Goal: Transaction & Acquisition: Purchase product/service

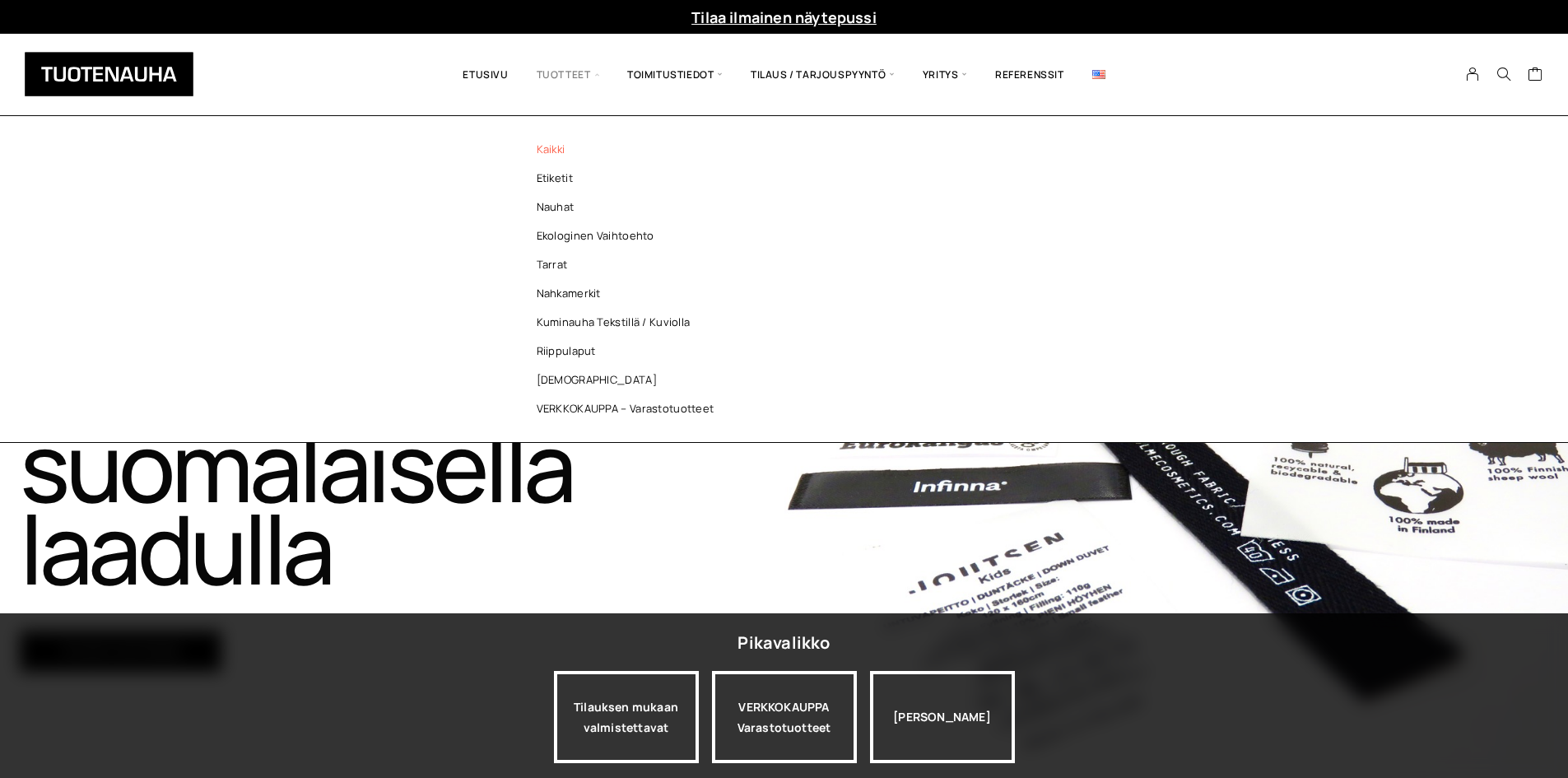
drag, startPoint x: 586, startPoint y: 168, endPoint x: 597, endPoint y: 140, distance: 30.1
click at [586, 168] on link "Etiketit" at bounding box center [630, 178] width 238 height 29
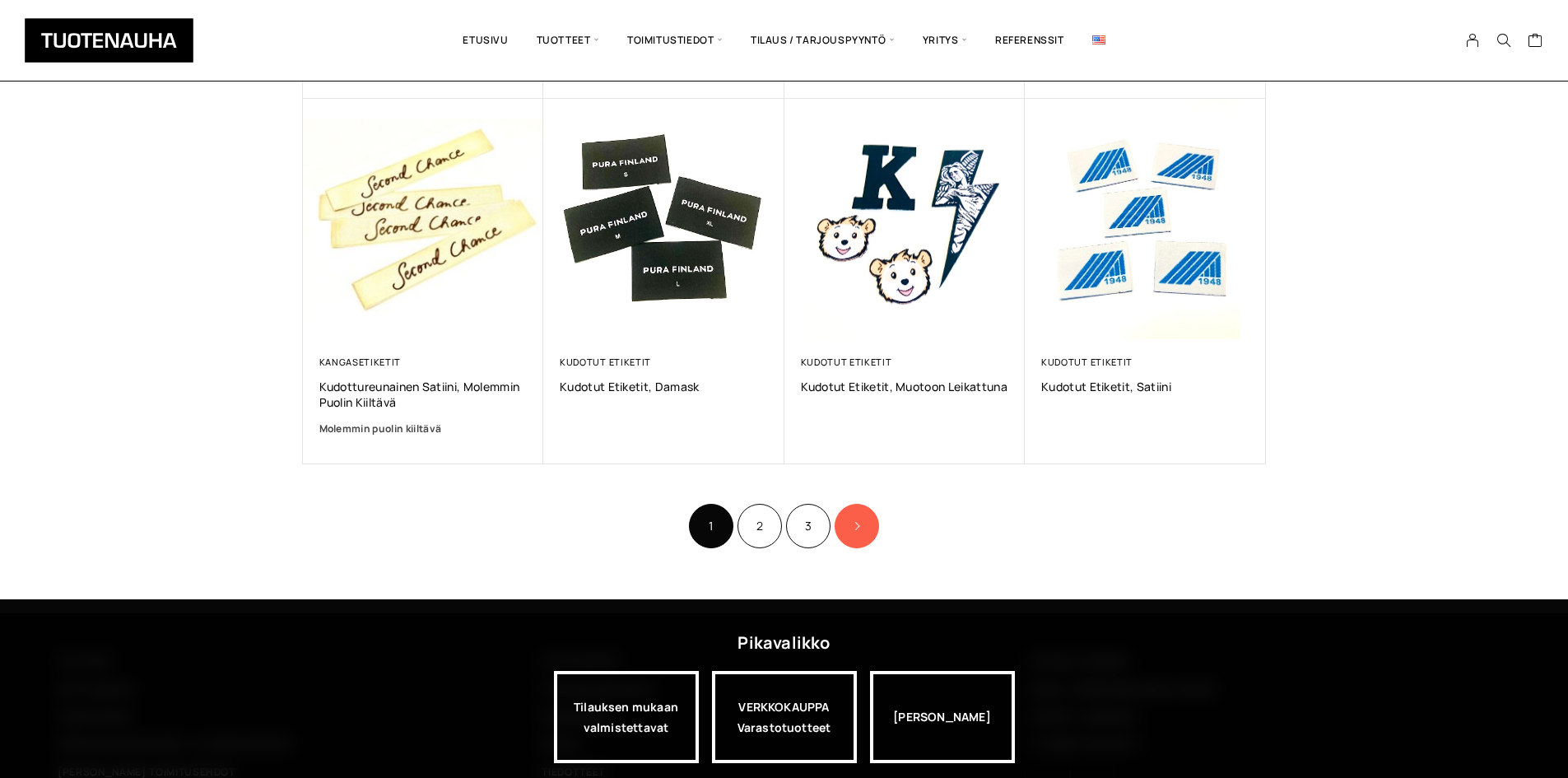
scroll to position [988, 0]
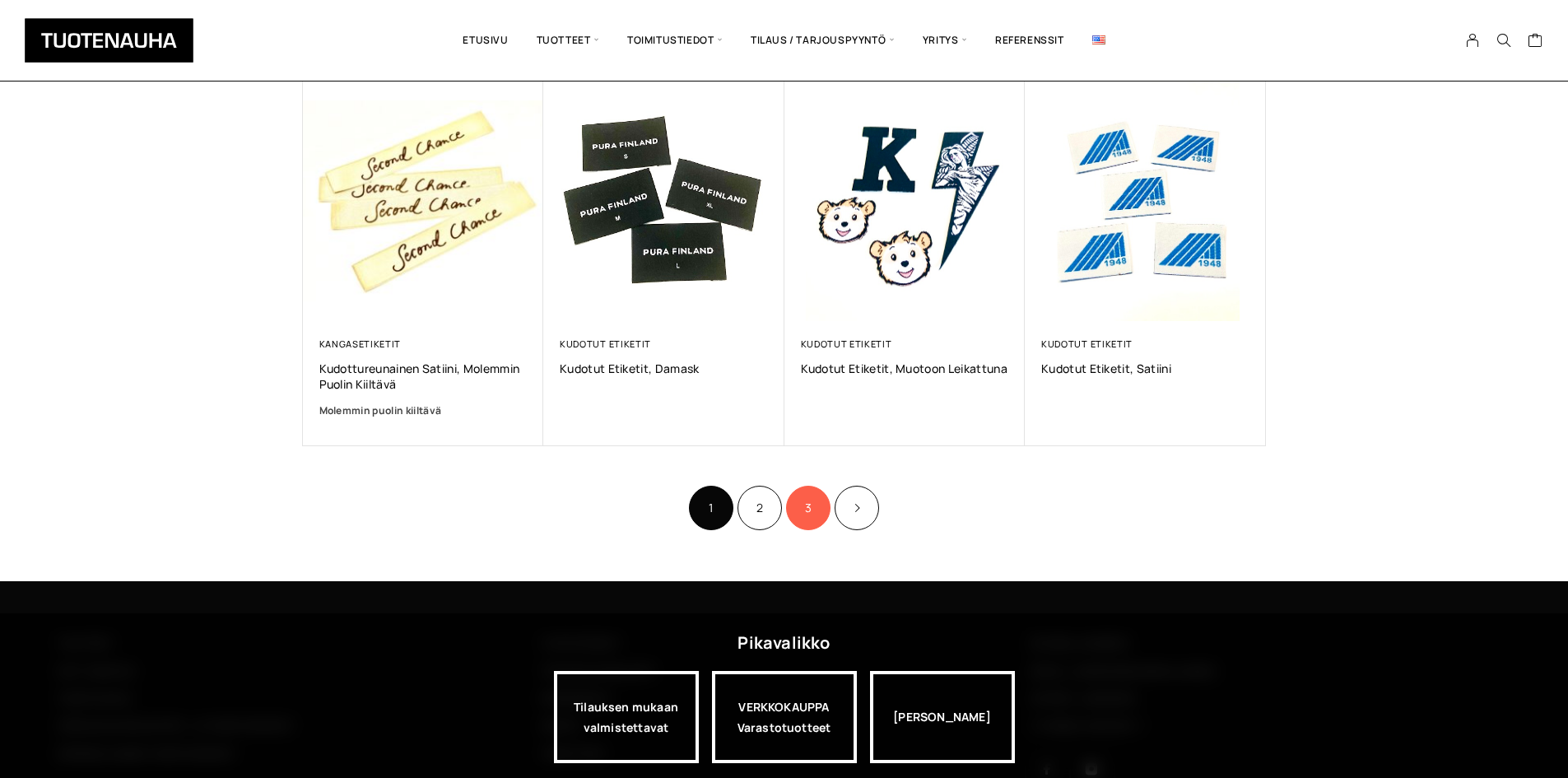
click at [803, 509] on link "3" at bounding box center [808, 508] width 45 height 45
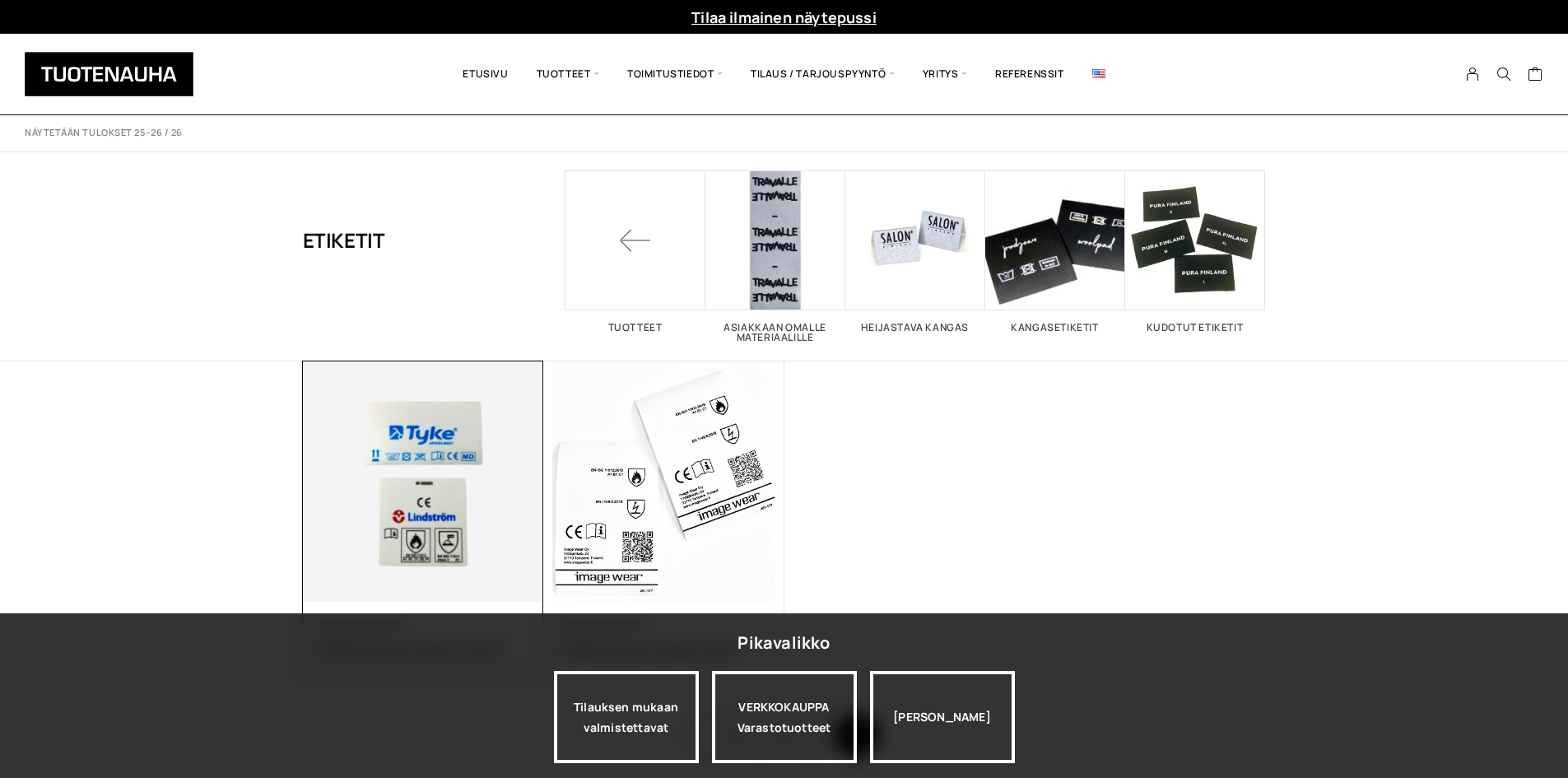
click at [482, 505] on img at bounding box center [422, 481] width 252 height 252
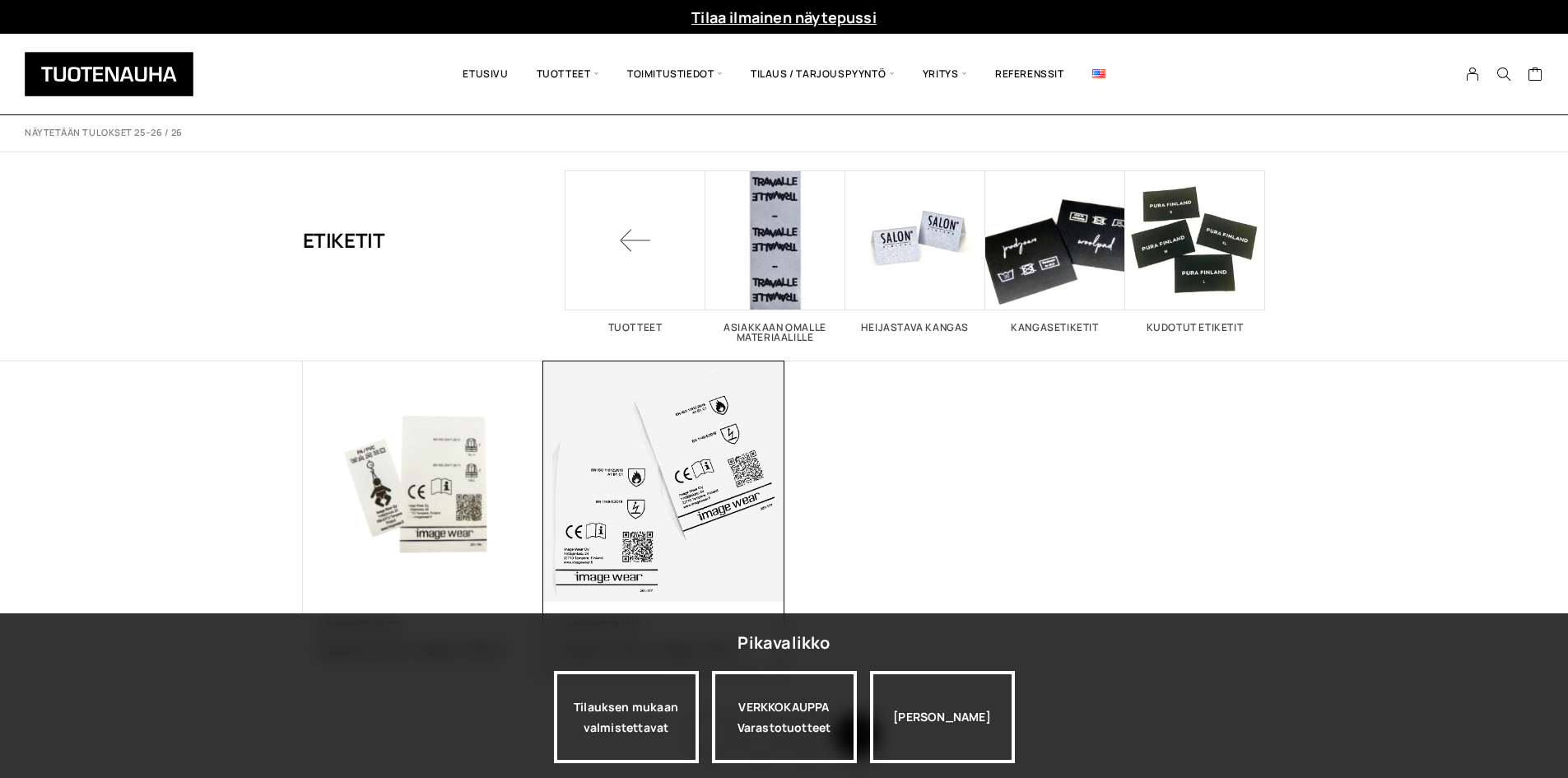
click at [664, 527] on img at bounding box center [663, 482] width 241 height 241
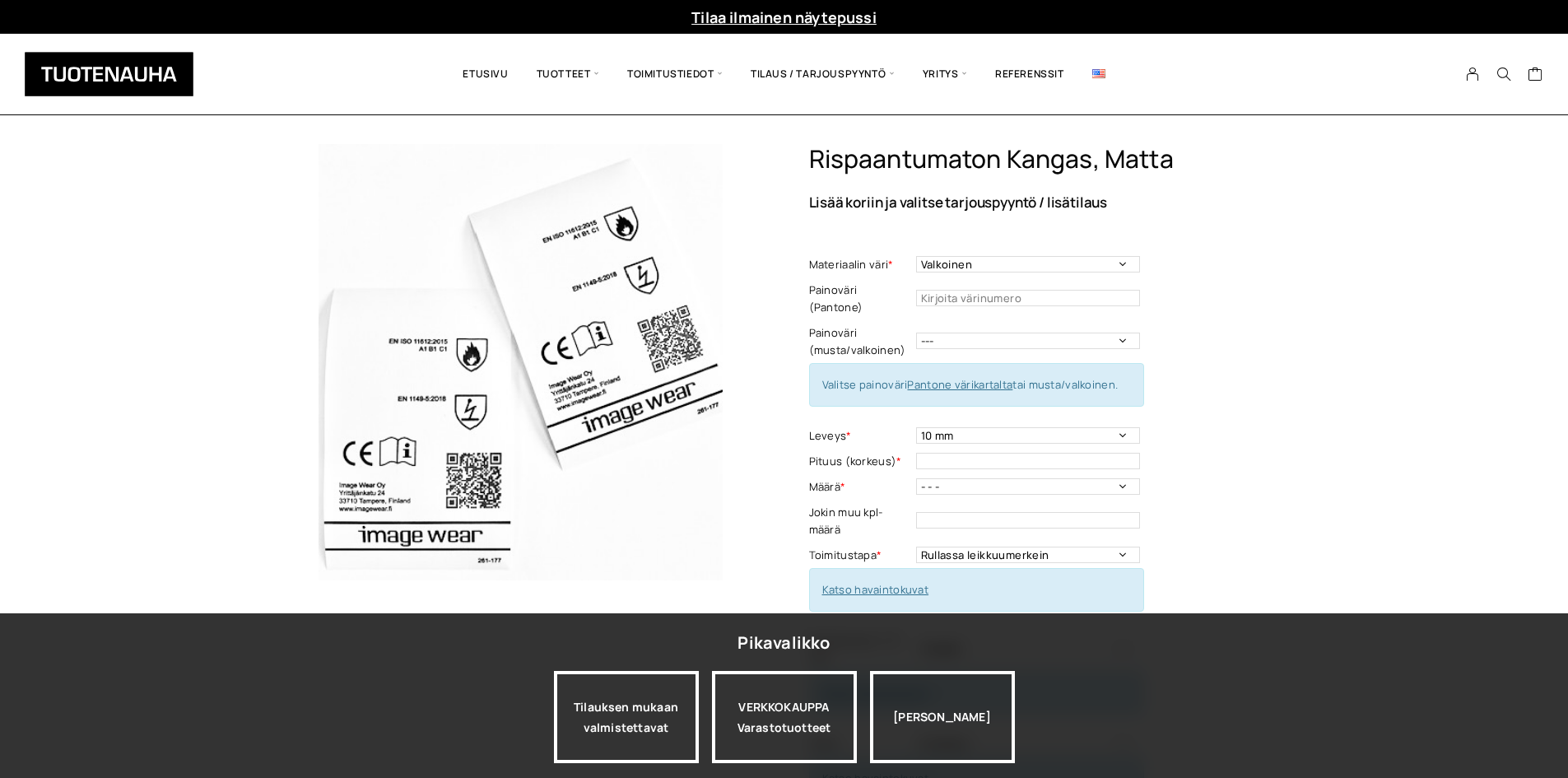
click at [989, 742] on div "[PERSON_NAME]" at bounding box center [942, 717] width 145 height 92
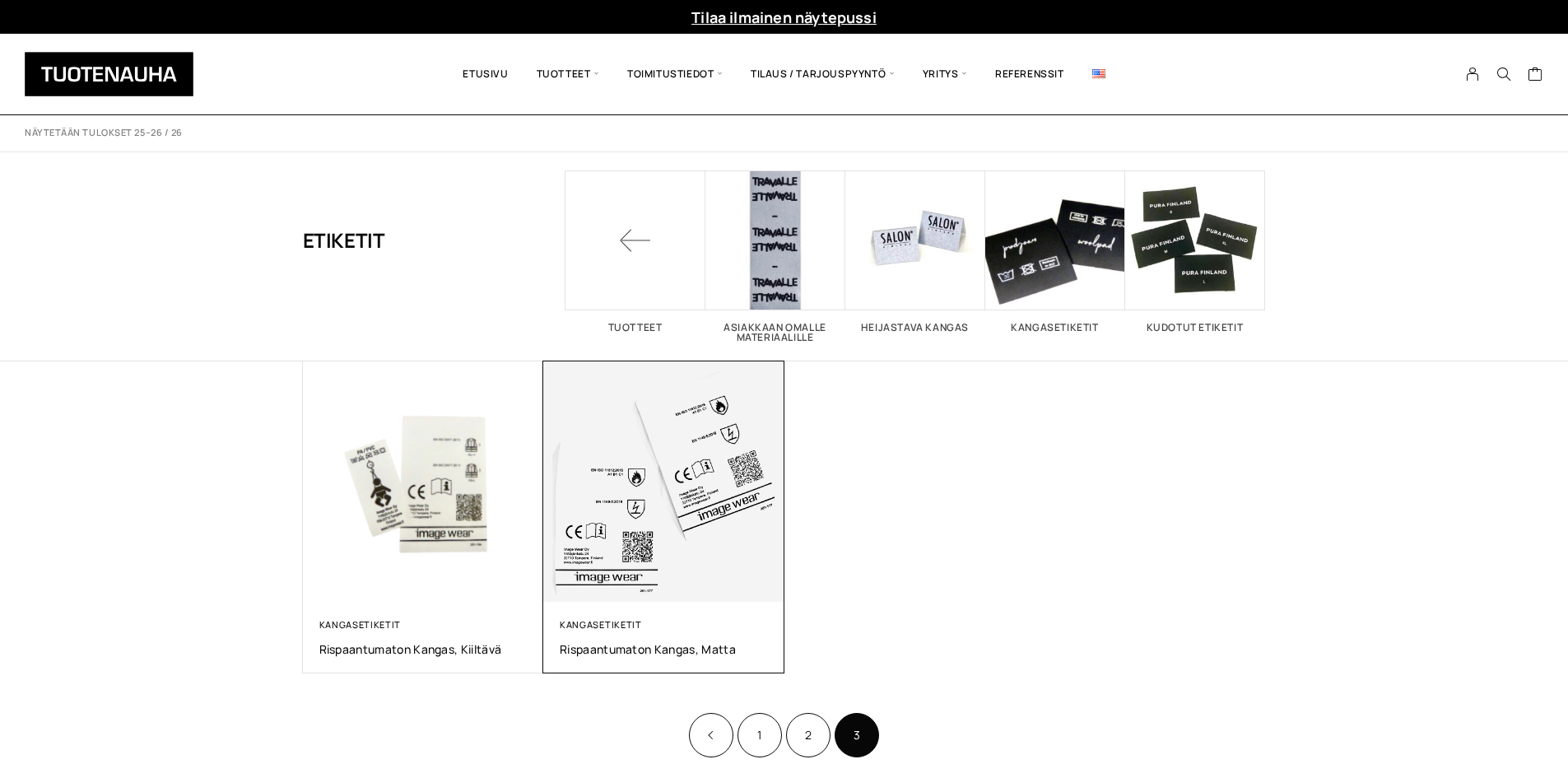
click at [639, 569] on img at bounding box center [663, 482] width 241 height 241
